Goal: Task Accomplishment & Management: Manage account settings

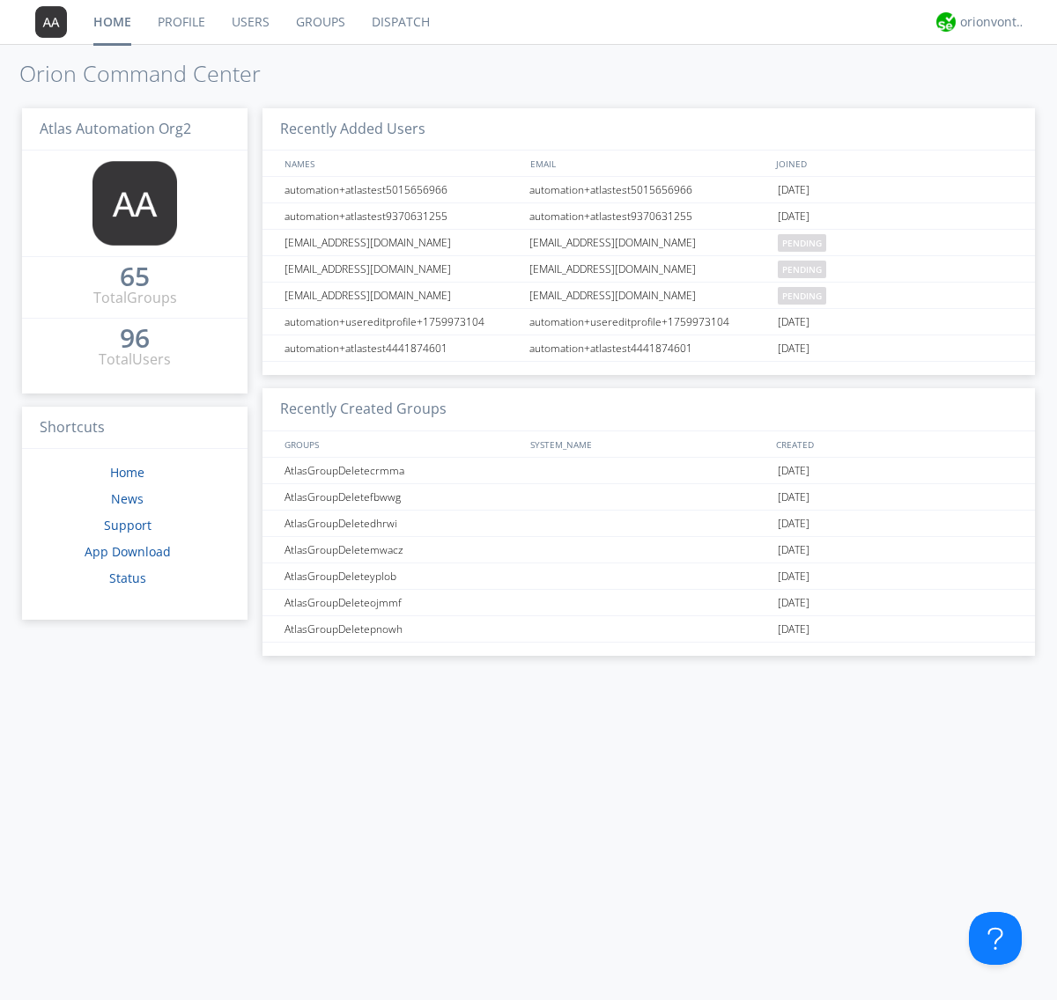
click at [249, 22] on link "Users" at bounding box center [250, 22] width 64 height 44
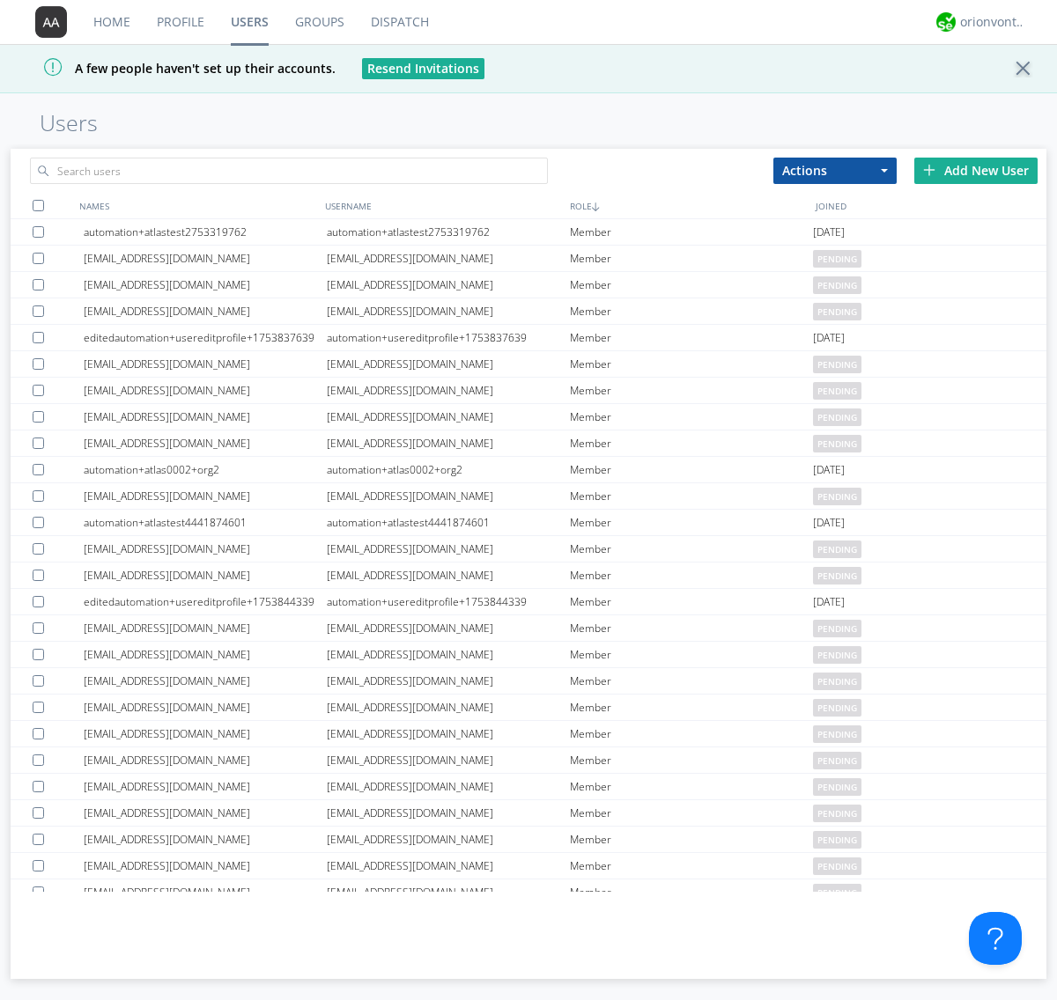
click at [976, 170] on div "Add New User" at bounding box center [975, 171] width 123 height 26
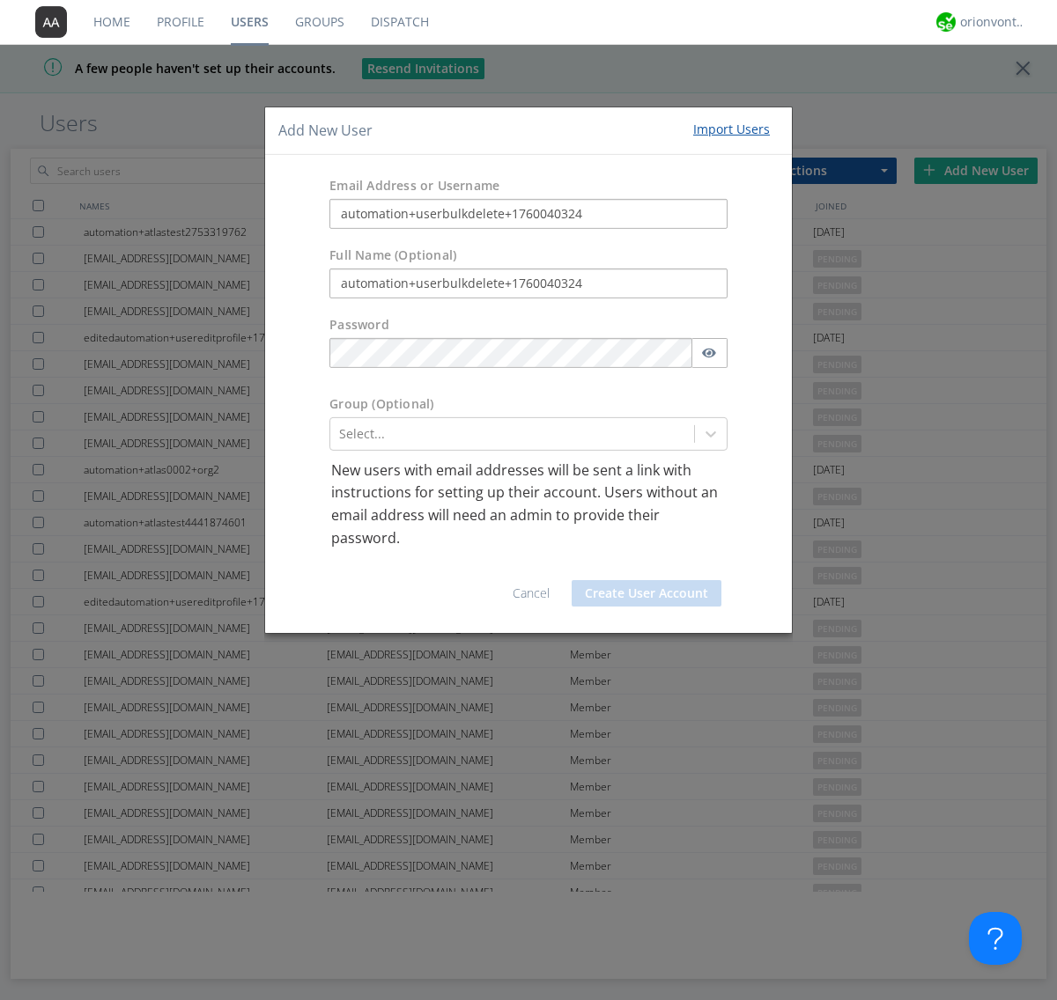
type input "automation+userbulkdelete+1760040324"
click at [646, 593] on button "Create User Account" at bounding box center [646, 593] width 150 height 26
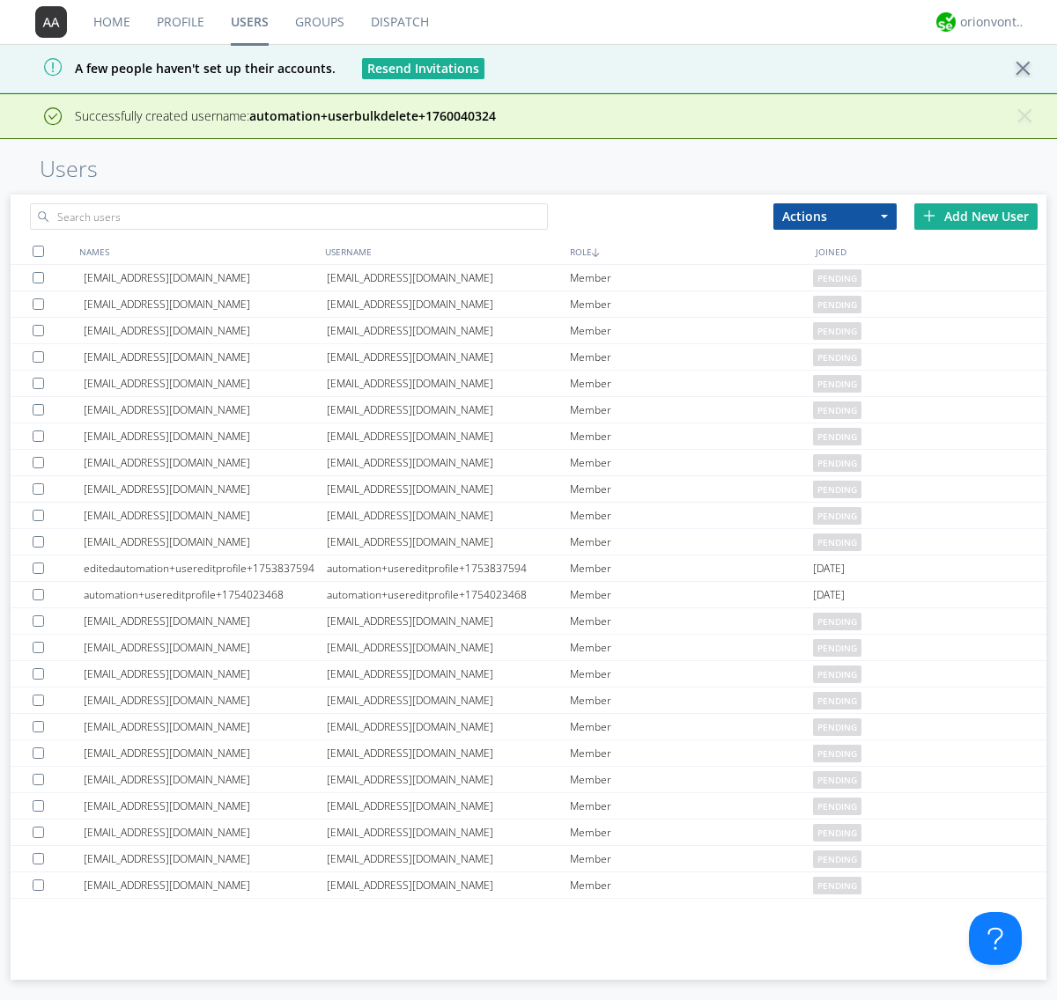
click at [976, 216] on div "Add New User" at bounding box center [975, 216] width 123 height 26
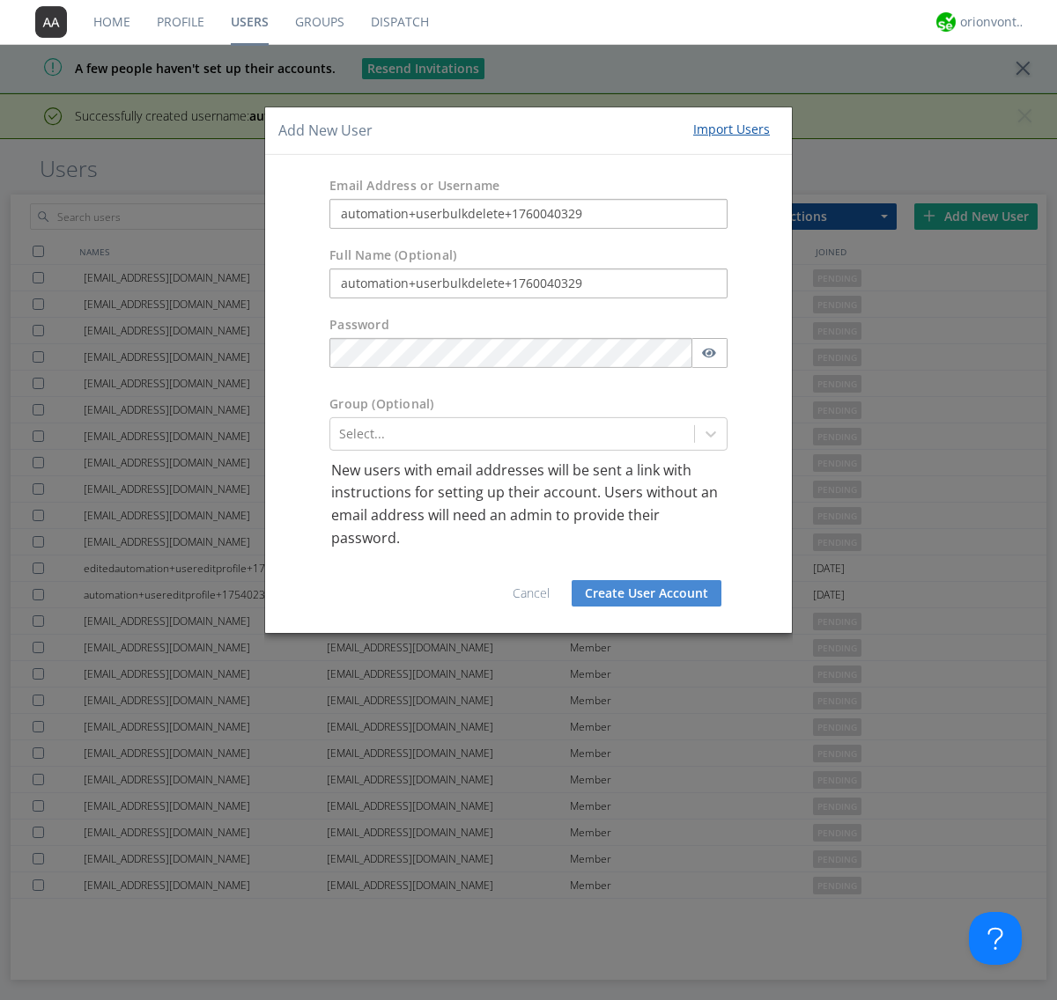
click at [646, 593] on button "Create User Account" at bounding box center [646, 593] width 150 height 26
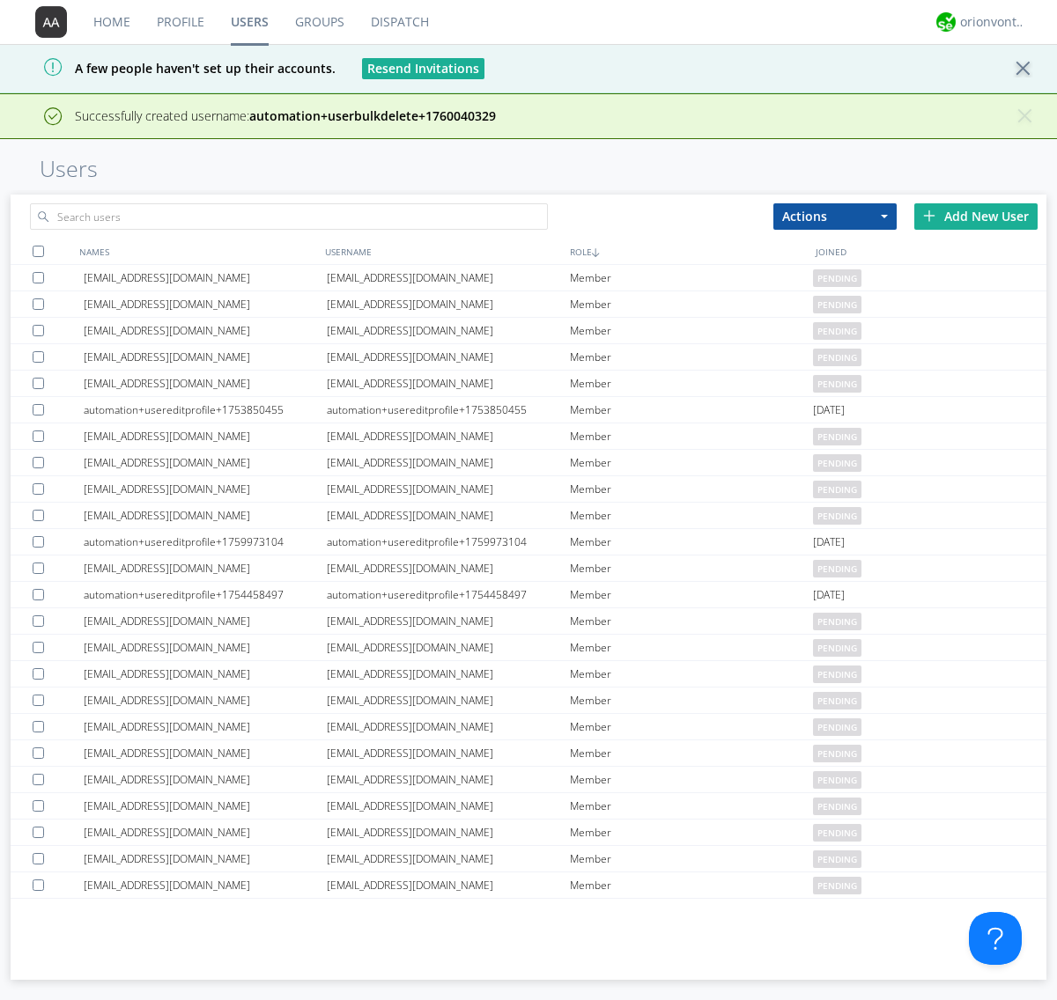
click at [976, 216] on div "Add New User" at bounding box center [975, 216] width 123 height 26
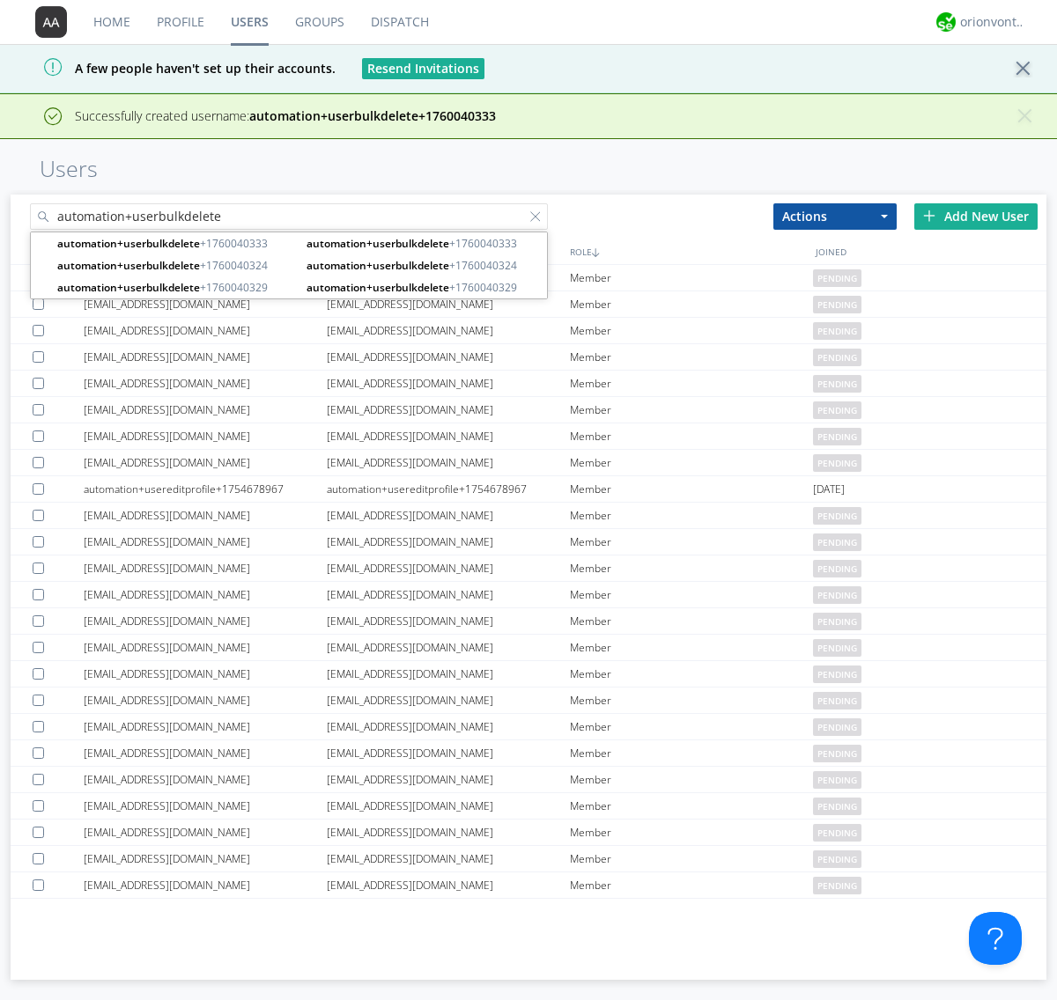
type input "automation+userbulkdelete"
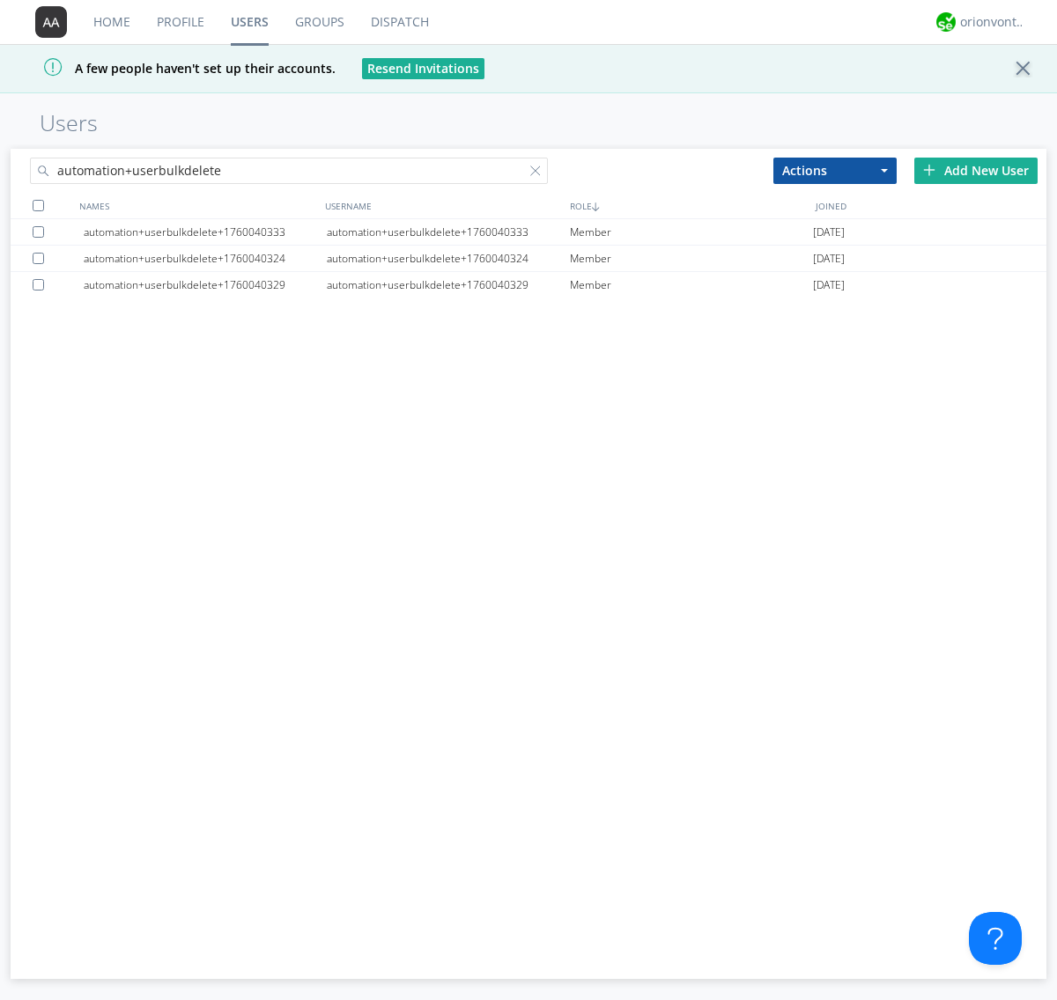
click at [38, 205] on div at bounding box center [38, 205] width 11 height 11
click at [835, 170] on button "Actions" at bounding box center [834, 171] width 123 height 26
click at [0, 0] on link "Delete User" at bounding box center [0, 0] width 0 height 0
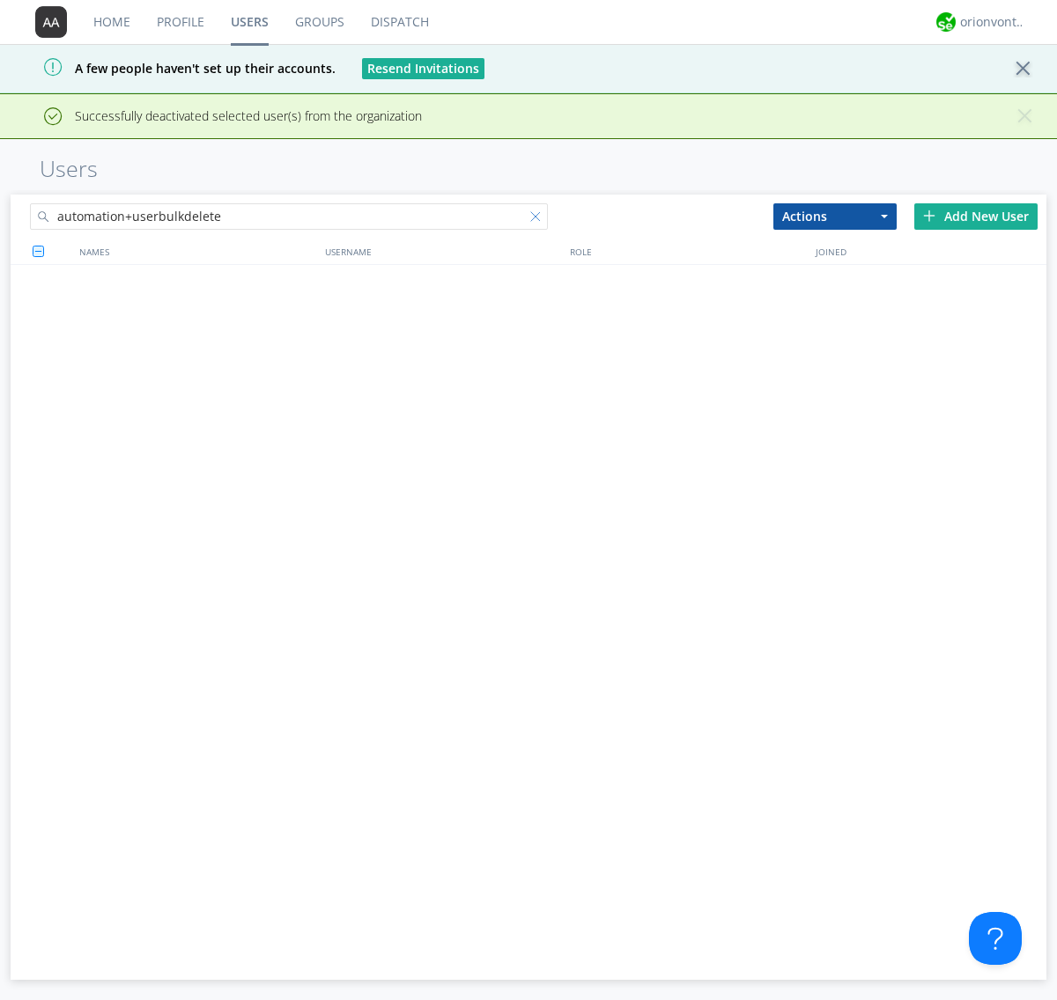
click at [539, 211] on div at bounding box center [539, 220] width 18 height 18
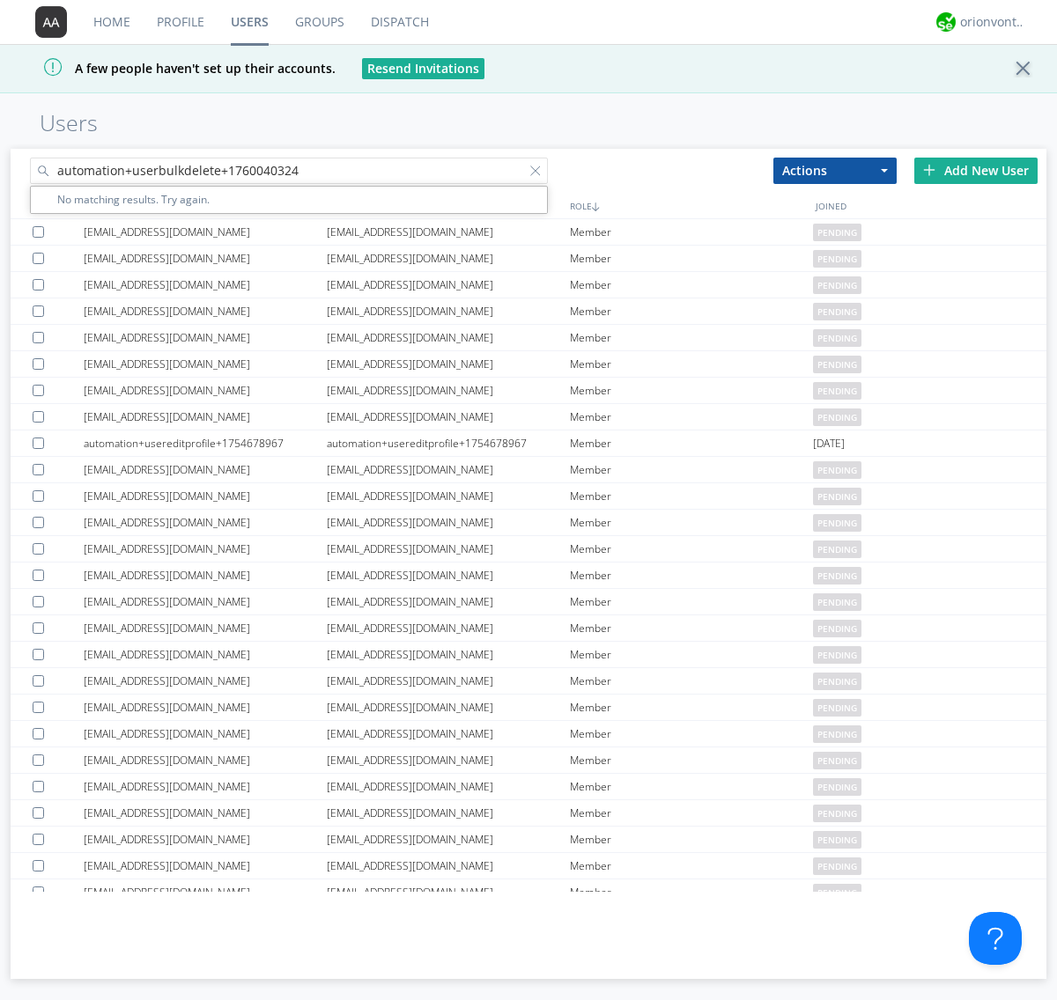
type input "automation+userbulkdelete+1760040324"
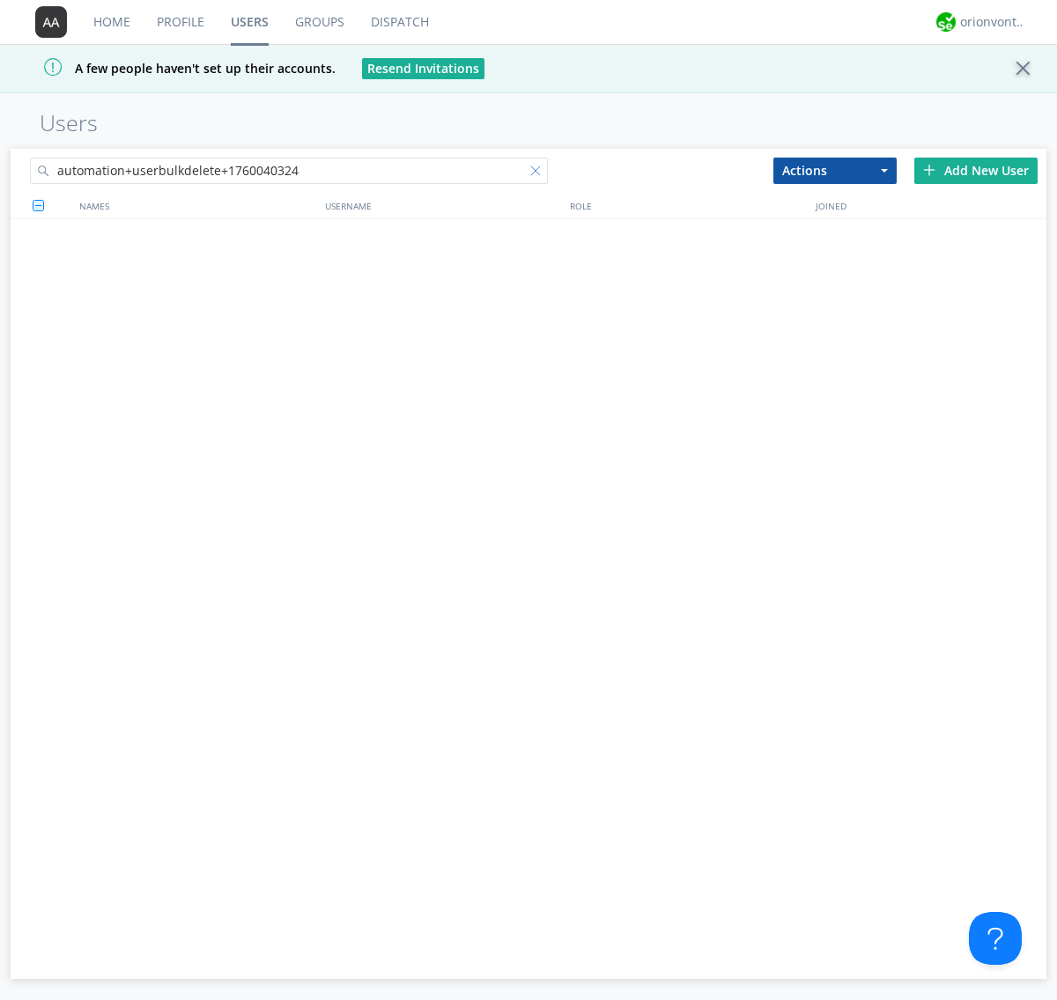
click at [539, 173] on div at bounding box center [539, 175] width 18 height 18
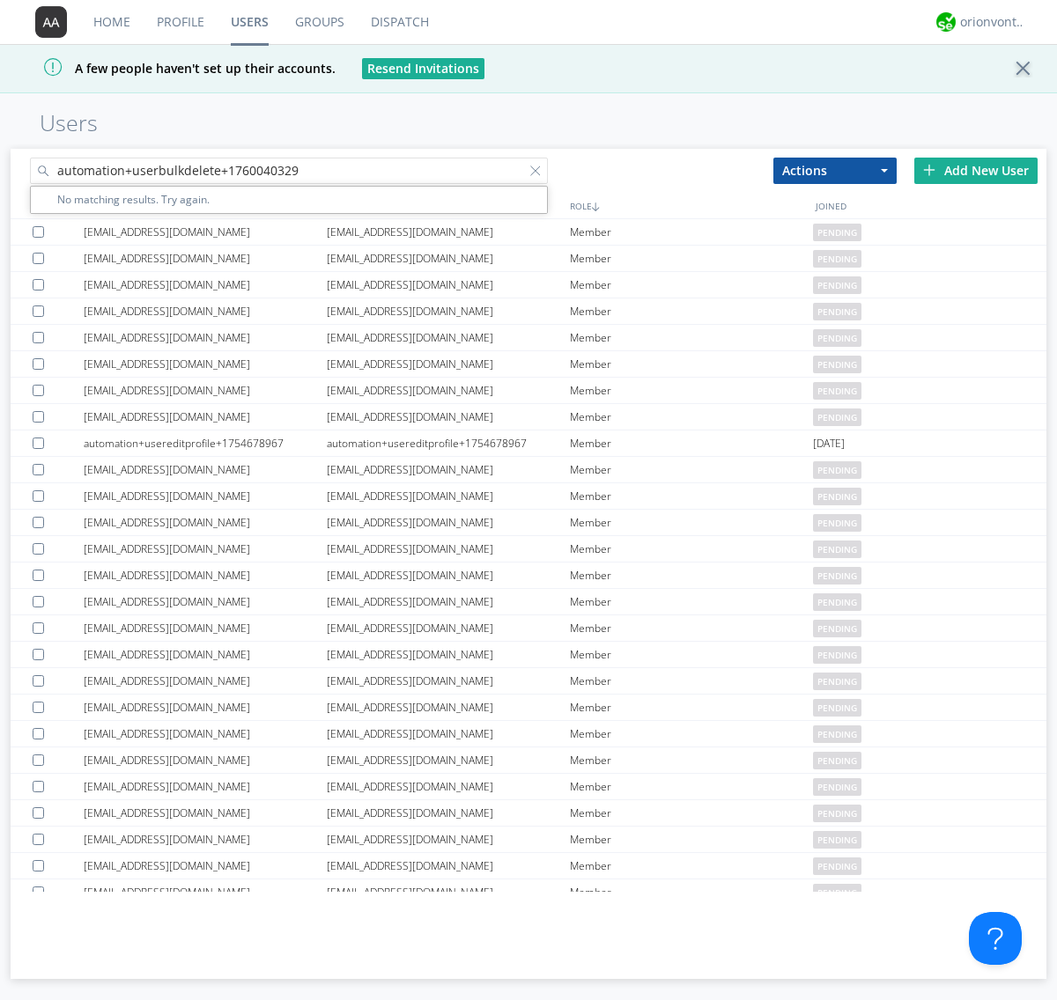
type input "automation+userbulkdelete+1760040329"
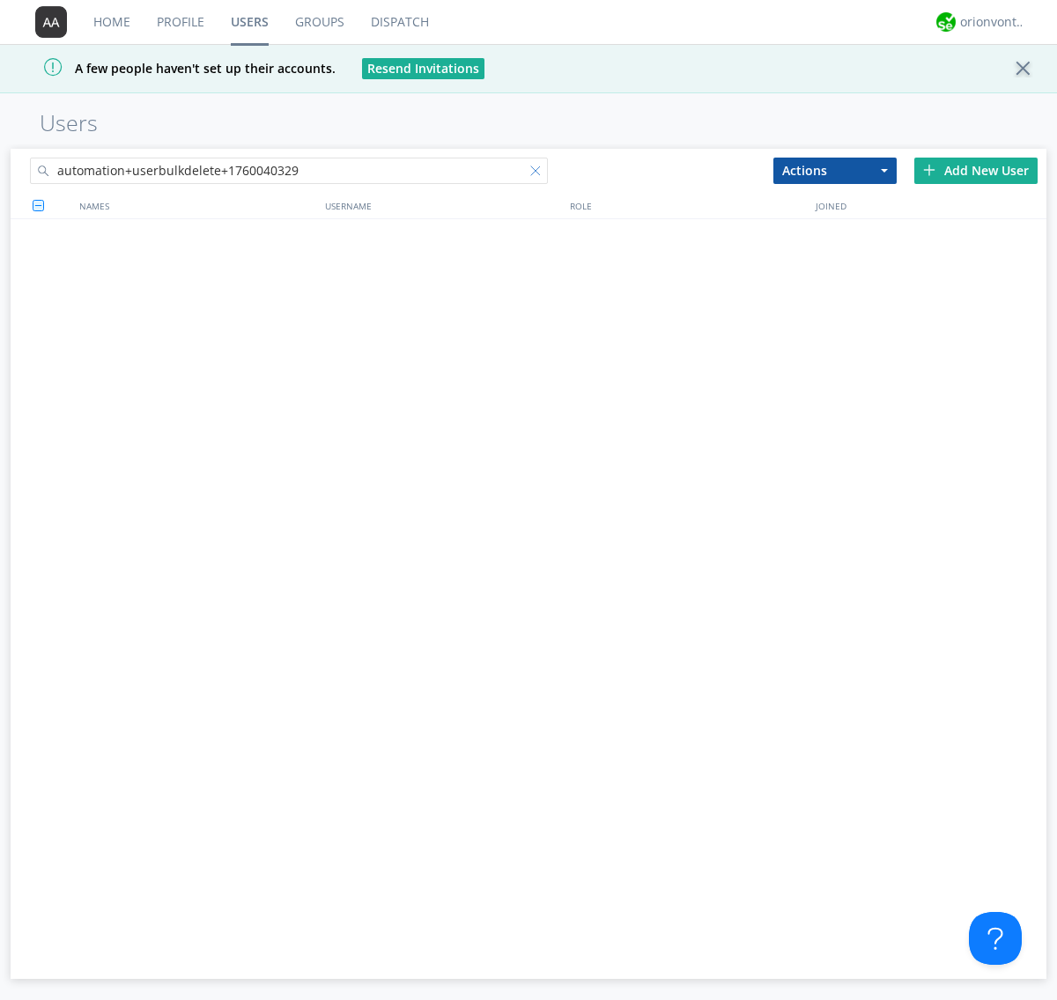
click at [539, 173] on div at bounding box center [539, 175] width 18 height 18
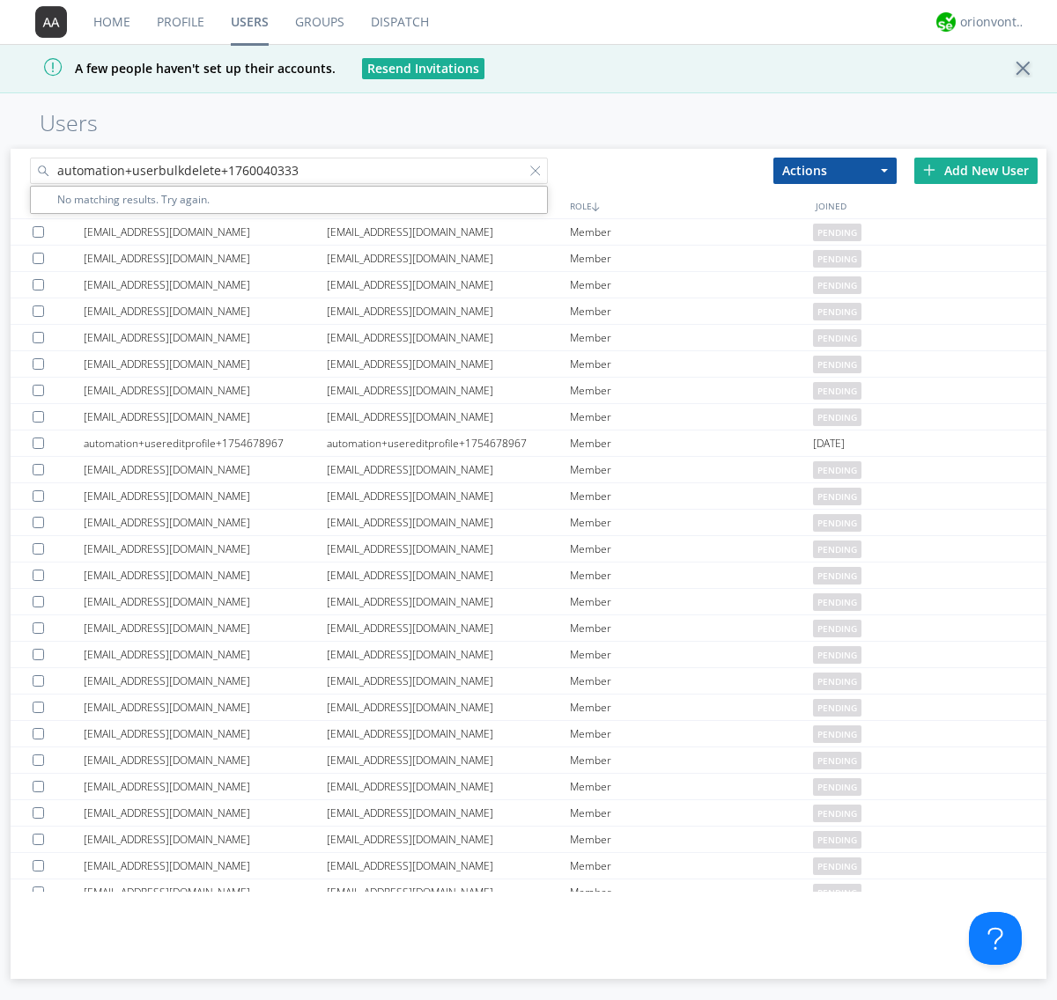
type input "automation+userbulkdelete+1760040333"
